Goal: Transaction & Acquisition: Purchase product/service

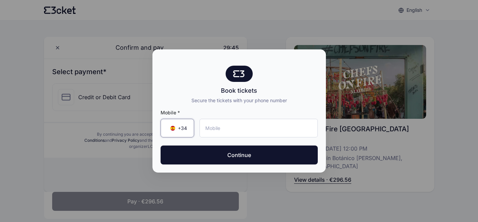
click at [186, 127] on span "+34" at bounding box center [182, 128] width 9 height 7
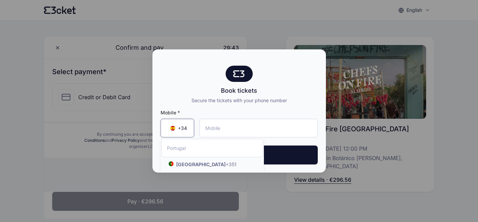
click at [179, 128] on span "+34" at bounding box center [182, 128] width 9 height 7
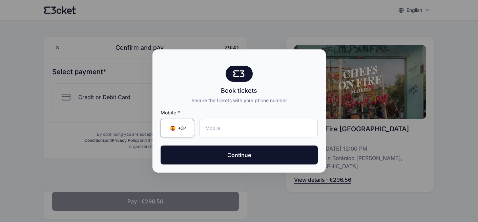
click at [182, 129] on span "+34" at bounding box center [182, 128] width 9 height 7
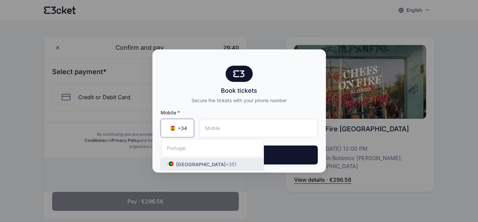
click at [179, 168] on li "Portugal +351" at bounding box center [212, 164] width 103 height 13
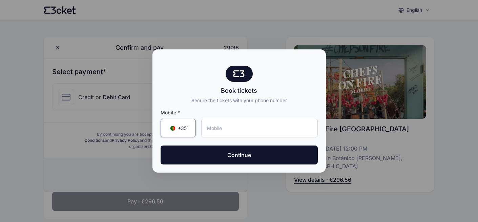
click at [218, 139] on div "Mobile * +351 ▼" at bounding box center [239, 125] width 157 height 42
click at [218, 131] on input "tel" at bounding box center [259, 128] width 117 height 19
type input "964 781 165"
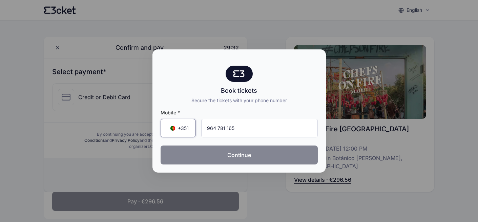
click at [235, 153] on button "Continue" at bounding box center [239, 155] width 157 height 19
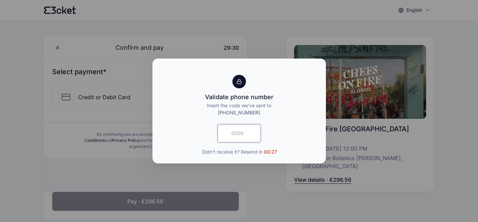
click at [230, 134] on input "text" at bounding box center [238, 133] width 43 height 18
type input "9655"
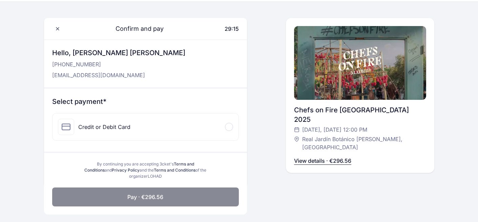
scroll to position [20, 0]
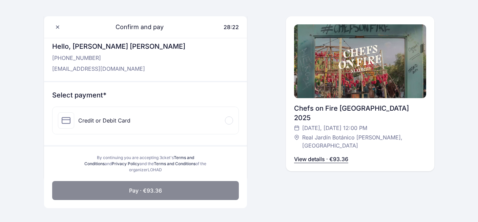
scroll to position [34, 0]
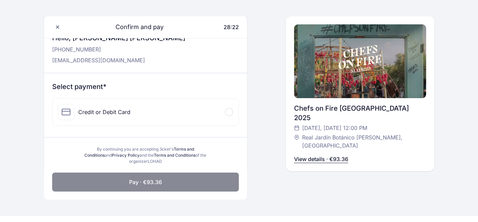
click at [230, 119] on div "Credit or Debit Card" at bounding box center [146, 112] width 186 height 27
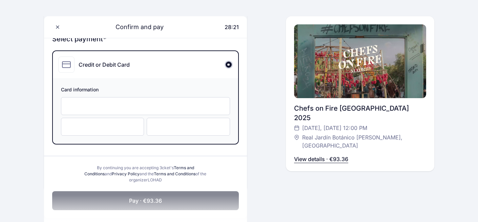
scroll to position [116, 0]
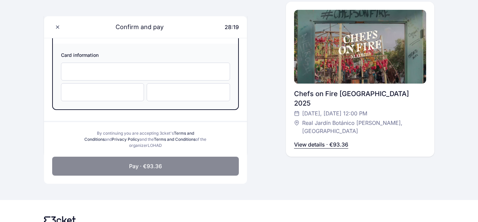
click at [150, 81] on div "Card information" at bounding box center [145, 77] width 185 height 66
click at [148, 77] on div at bounding box center [145, 72] width 169 height 18
click at [149, 92] on div at bounding box center [188, 92] width 83 height 18
click at [107, 163] on button "Pay · €93.36" at bounding box center [145, 166] width 187 height 19
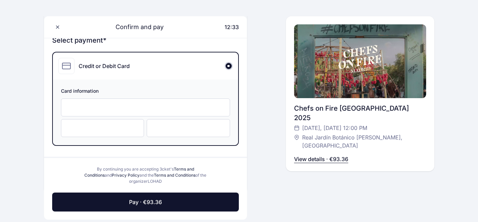
scroll to position [82, 0]
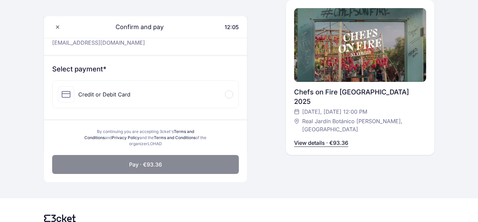
scroll to position [61, 0]
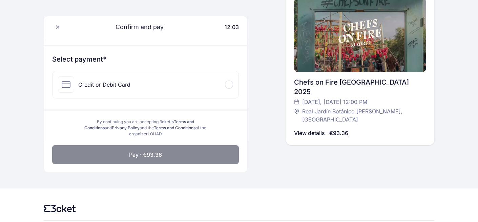
click at [117, 77] on div "Credit or Debit Card" at bounding box center [94, 85] width 72 height 16
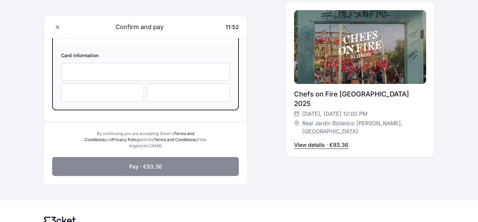
scroll to position [0, 0]
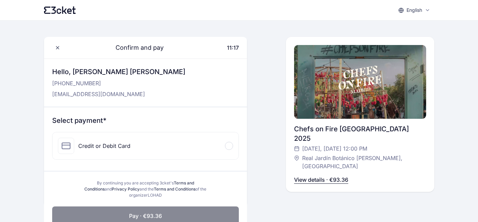
click at [126, 148] on div "Credit or Debit Card" at bounding box center [104, 146] width 52 height 8
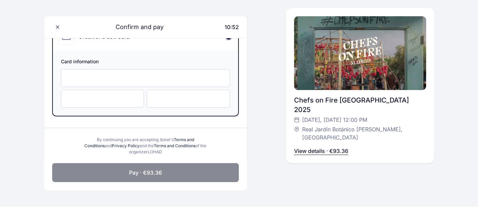
scroll to position [112, 0]
